Goal: Task Accomplishment & Management: Complete application form

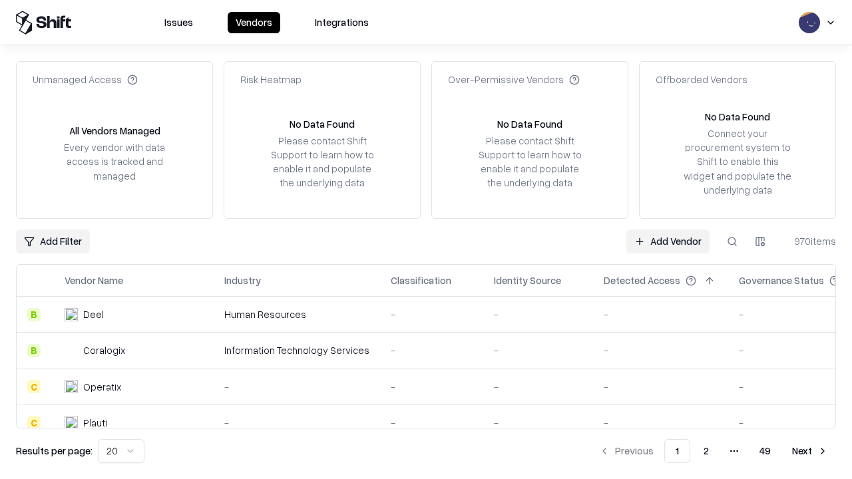
click at [668, 241] on link "Add Vendor" at bounding box center [667, 242] width 83 height 24
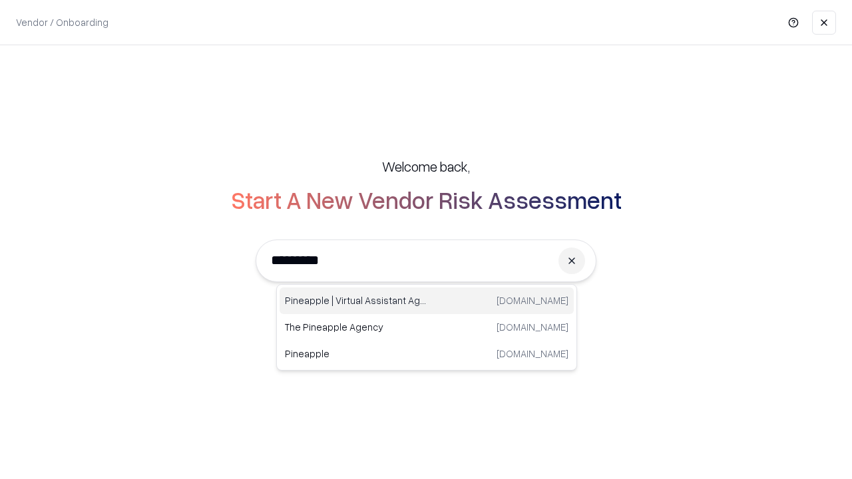
click at [427, 301] on div "Pineapple | Virtual Assistant Agency [DOMAIN_NAME]" at bounding box center [427, 301] width 294 height 27
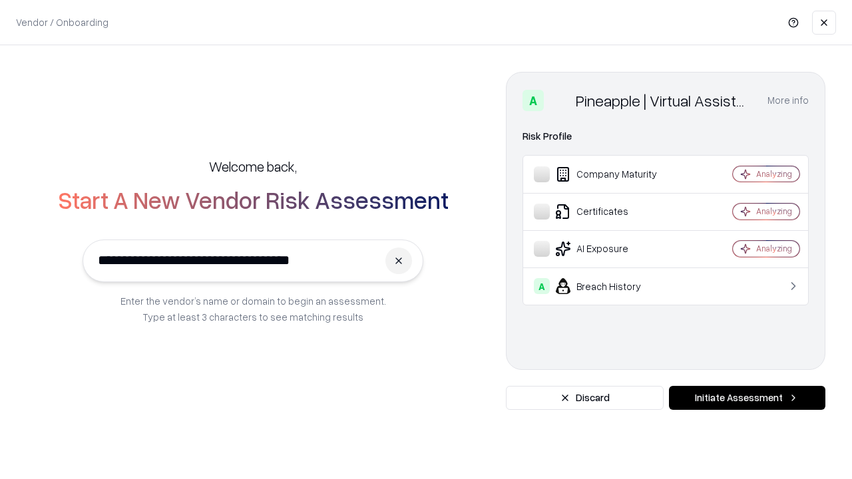
type input "**********"
click at [747, 398] on button "Initiate Assessment" at bounding box center [747, 398] width 156 height 24
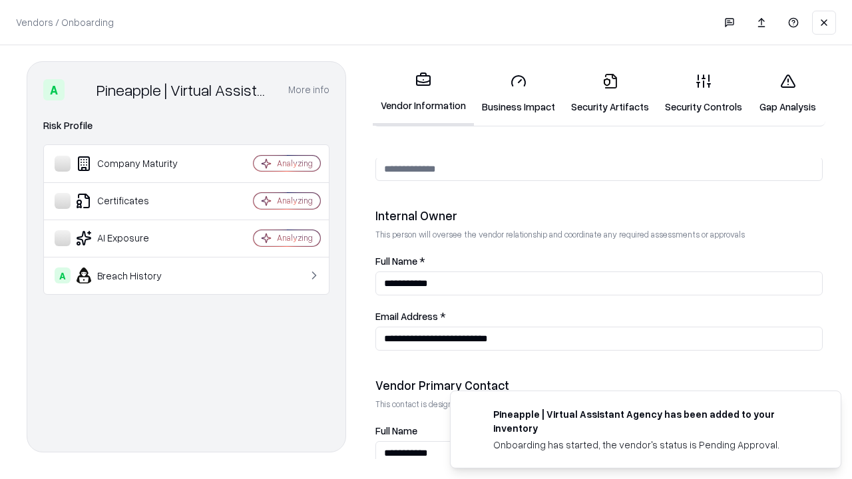
scroll to position [690, 0]
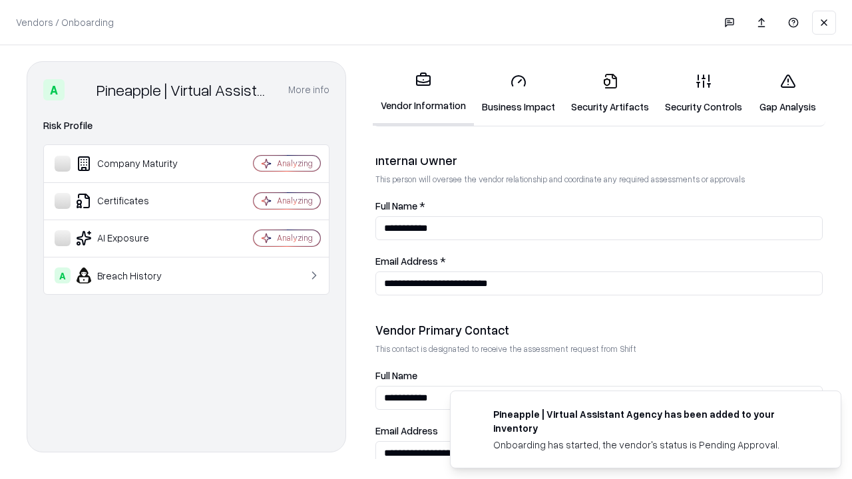
click at [610, 93] on link "Security Artifacts" at bounding box center [610, 94] width 94 height 62
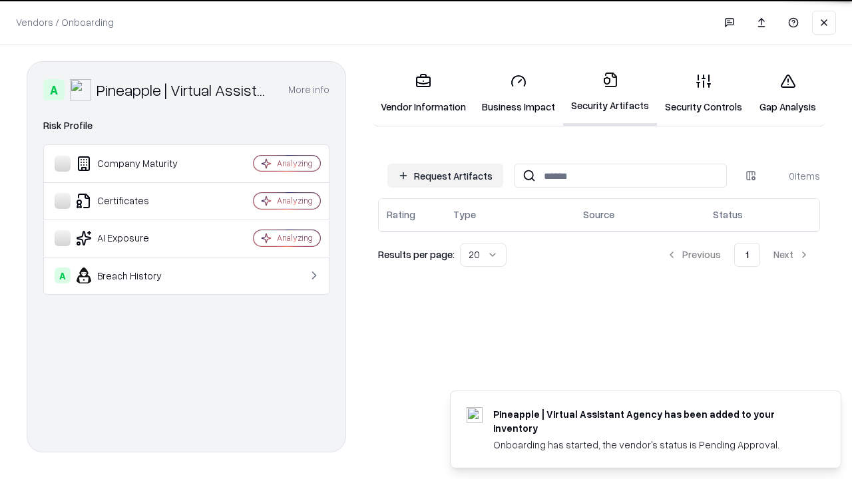
click at [445, 176] on button "Request Artifacts" at bounding box center [445, 176] width 116 height 24
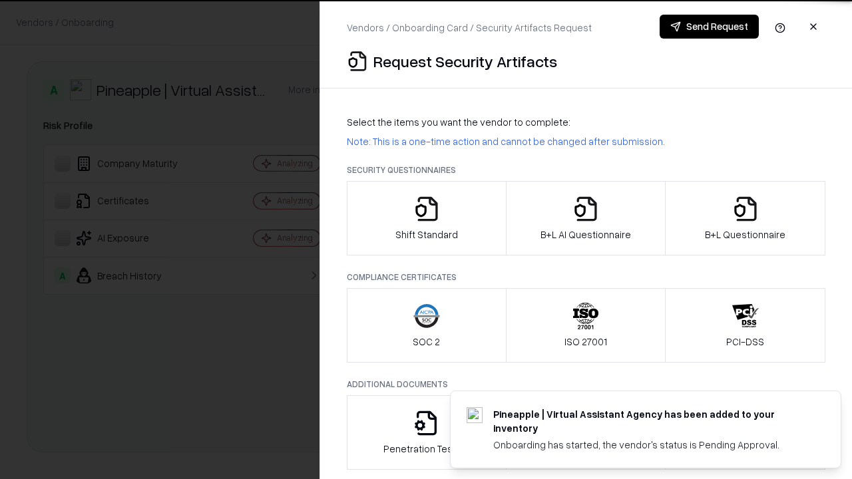
click at [745, 218] on icon "button" at bounding box center [745, 209] width 27 height 27
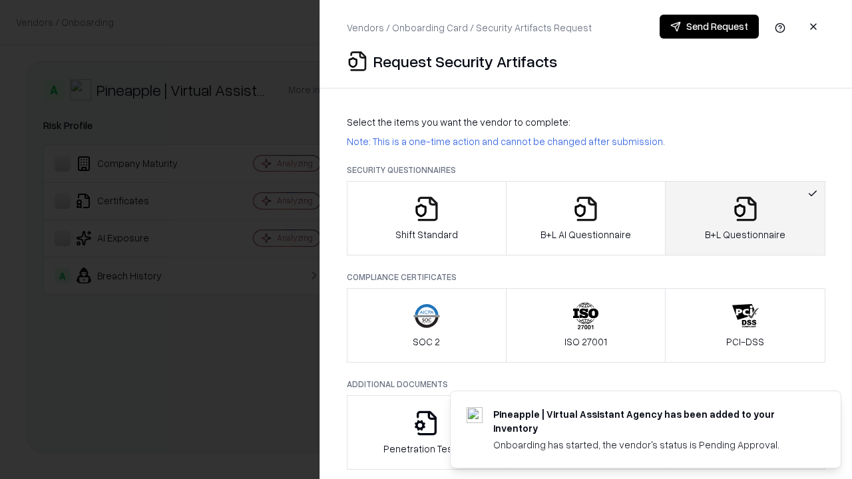
click at [585, 218] on icon "button" at bounding box center [585, 209] width 27 height 27
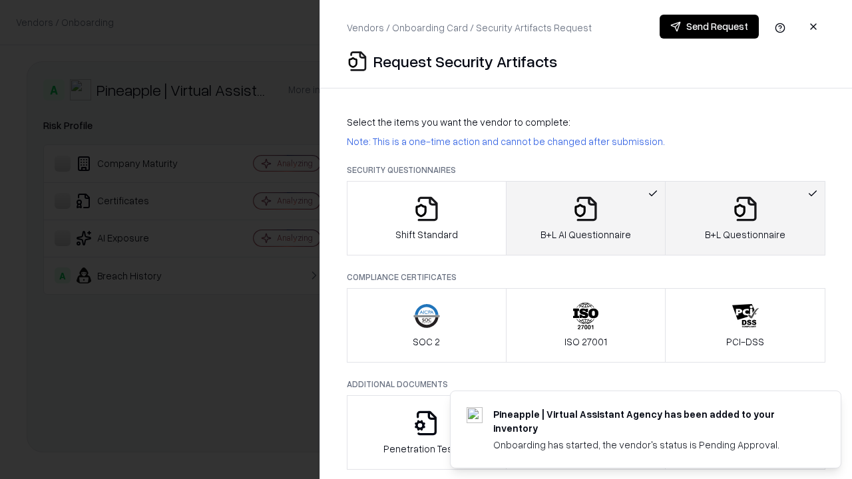
click at [709, 27] on button "Send Request" at bounding box center [709, 27] width 99 height 24
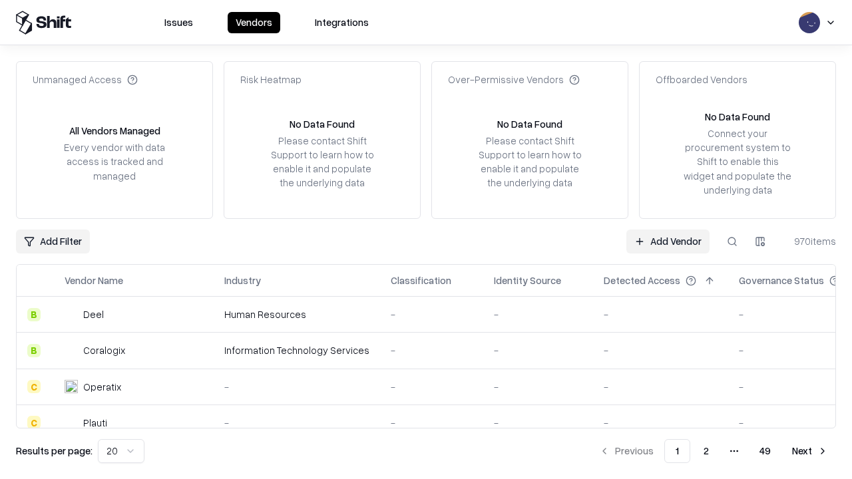
click at [732, 241] on button at bounding box center [732, 242] width 24 height 24
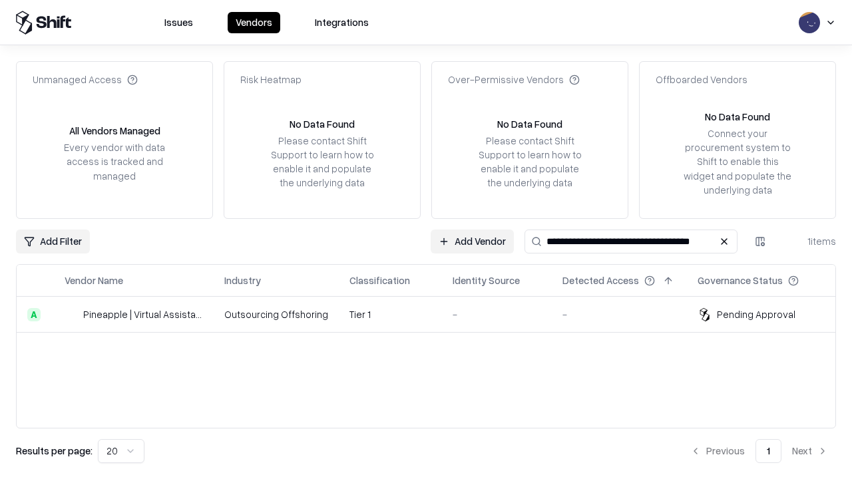
type input "**********"
click at [434, 314] on td "Tier 1" at bounding box center [390, 315] width 103 height 36
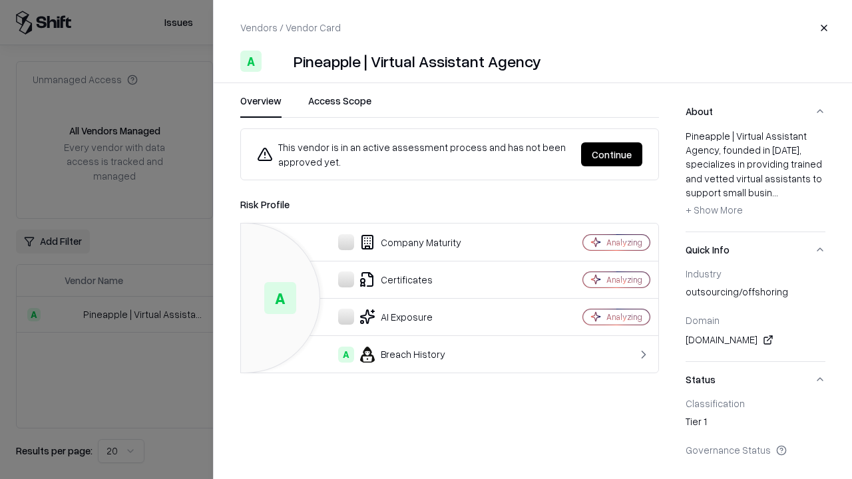
click at [612, 154] on button "Continue" at bounding box center [611, 154] width 61 height 24
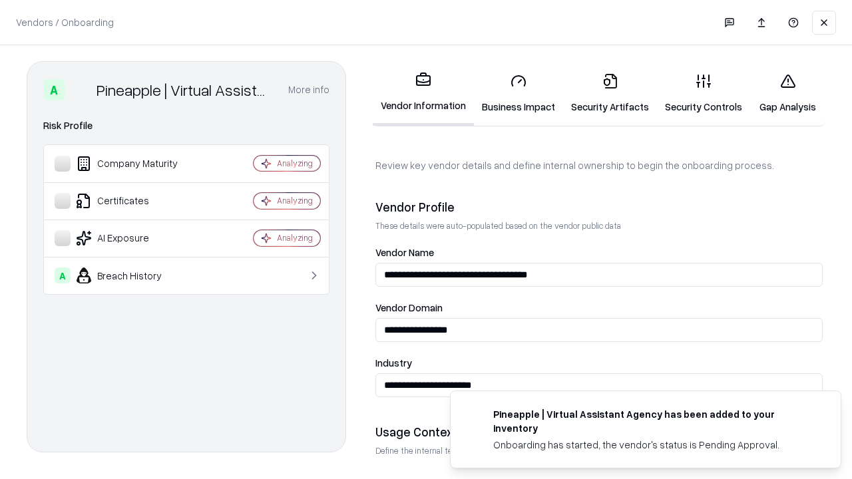
click at [610, 93] on link "Security Artifacts" at bounding box center [610, 94] width 94 height 62
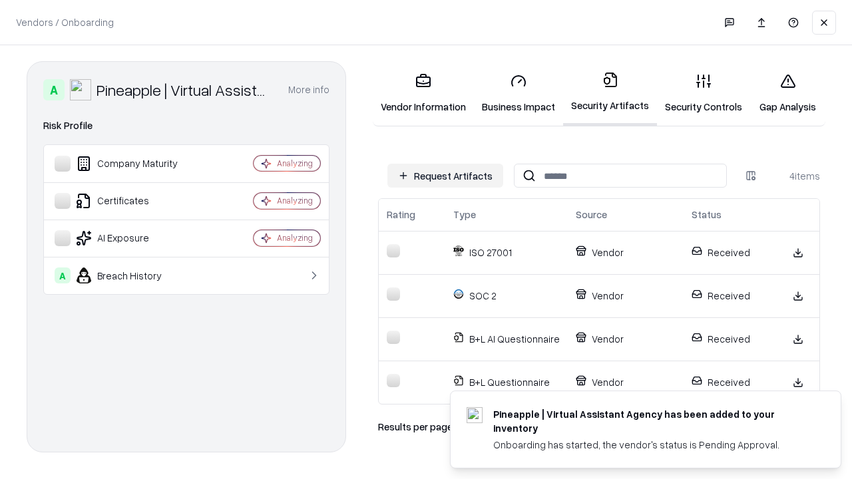
click at [787, 93] on link "Gap Analysis" at bounding box center [787, 94] width 75 height 62
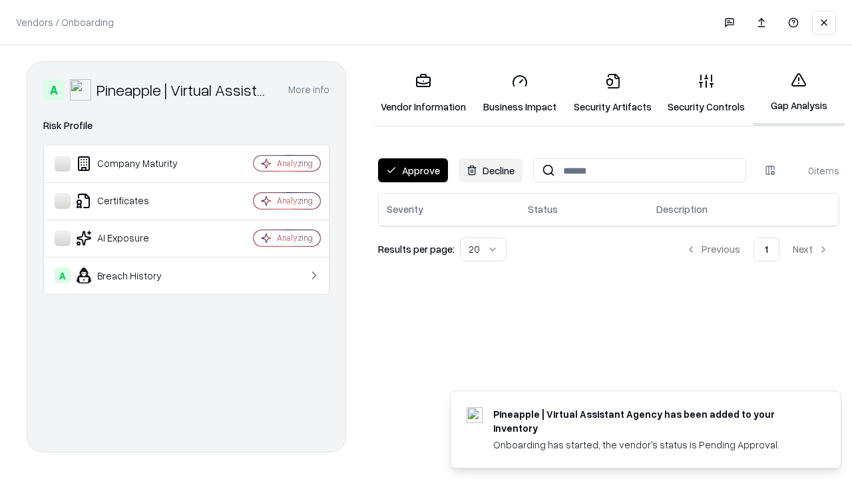
click at [413, 170] on button "Approve" at bounding box center [413, 170] width 70 height 24
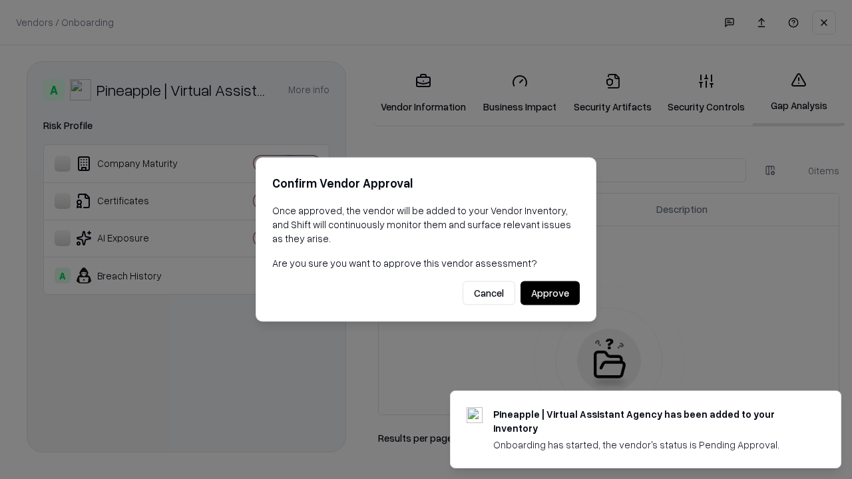
click at [550, 293] on button "Approve" at bounding box center [549, 294] width 59 height 24
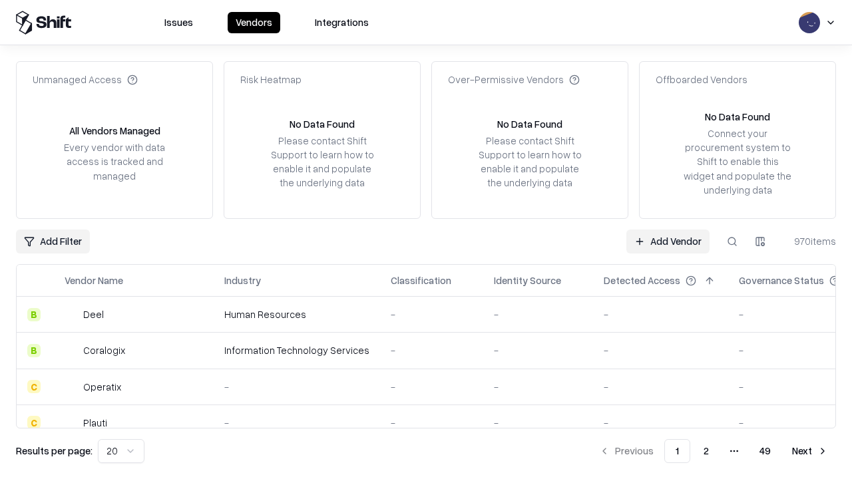
type input "**********"
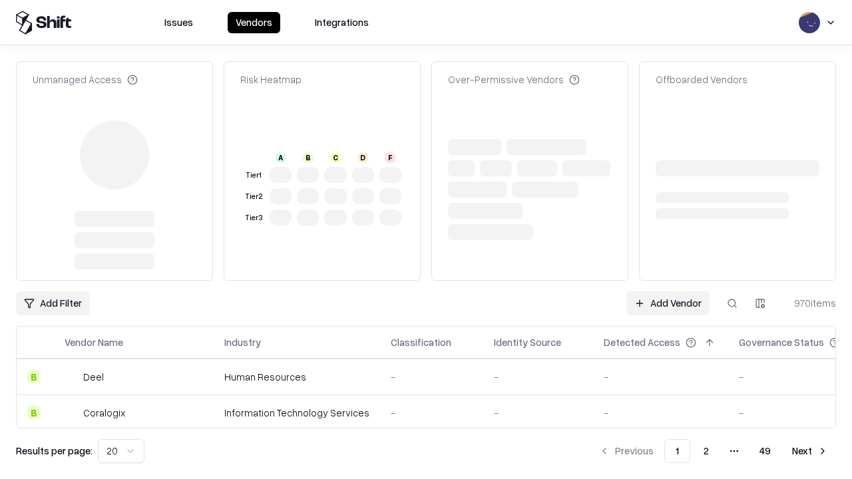
click at [668, 292] on link "Add Vendor" at bounding box center [667, 304] width 83 height 24
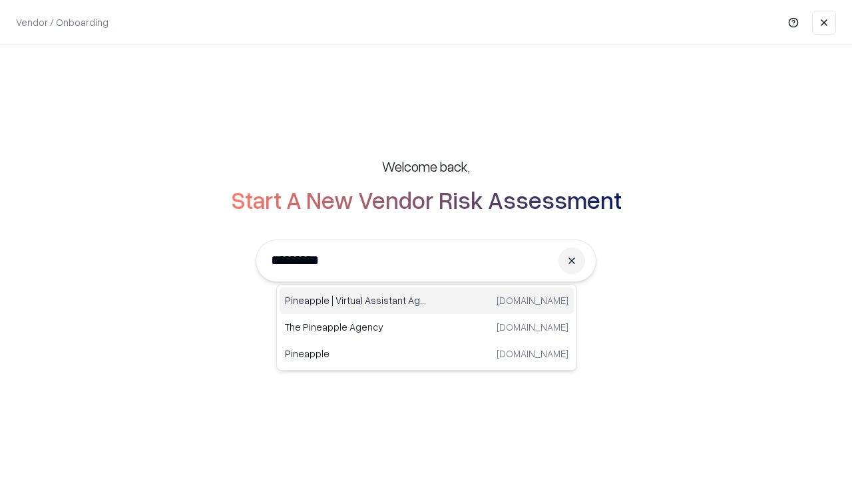
click at [427, 301] on div "Pineapple | Virtual Assistant Agency [DOMAIN_NAME]" at bounding box center [427, 301] width 294 height 27
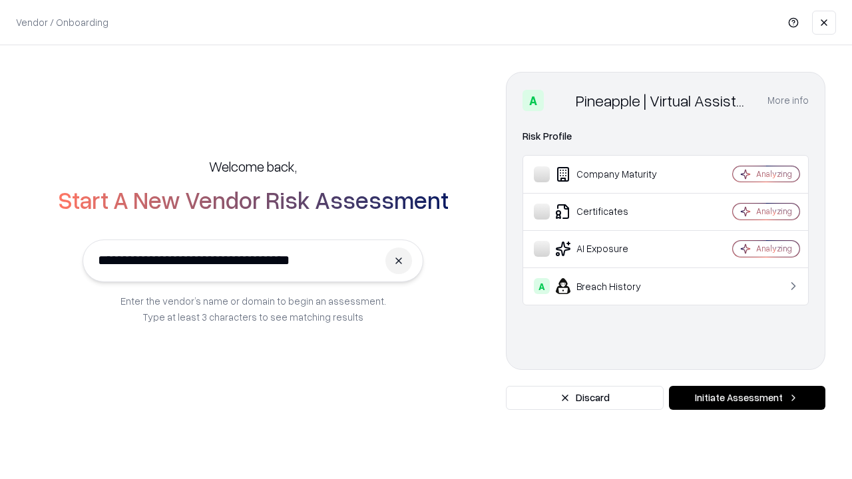
type input "**********"
click at [747, 398] on button "Initiate Assessment" at bounding box center [747, 398] width 156 height 24
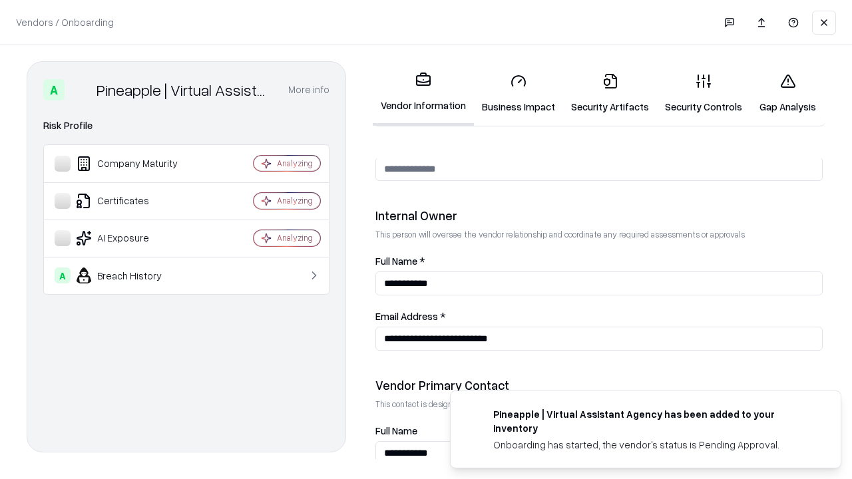
scroll to position [690, 0]
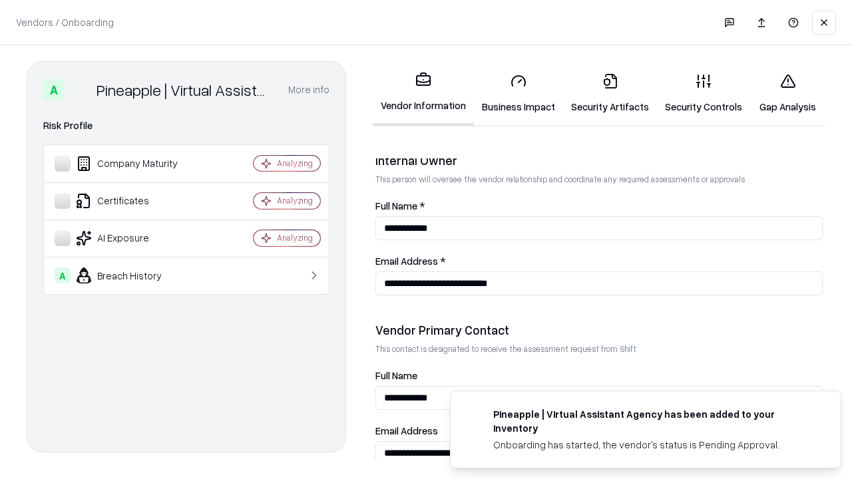
click at [787, 93] on link "Gap Analysis" at bounding box center [787, 94] width 75 height 62
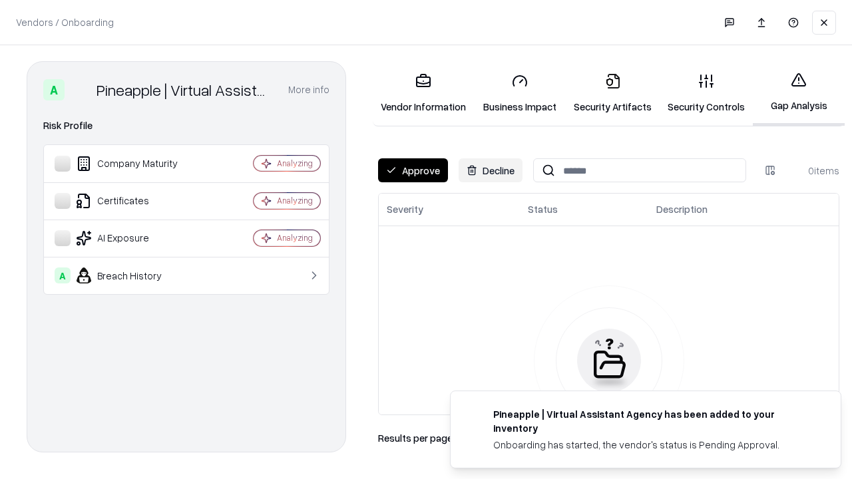
click at [413, 170] on button "Approve" at bounding box center [413, 170] width 70 height 24
